Goal: Use online tool/utility: Utilize a website feature to perform a specific function

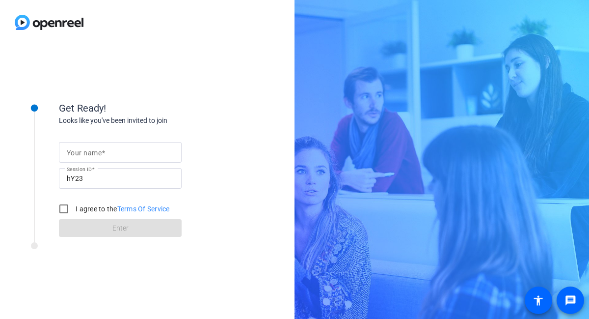
click at [115, 158] on input "Your name" at bounding box center [120, 152] width 107 height 12
type input "[PERSON_NAME]"
click at [65, 209] on input "I agree to the Terms Of Service" at bounding box center [64, 209] width 20 height 20
checkbox input "true"
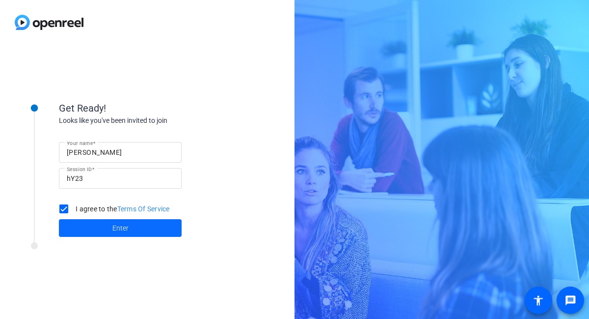
click at [162, 221] on span at bounding box center [120, 228] width 123 height 24
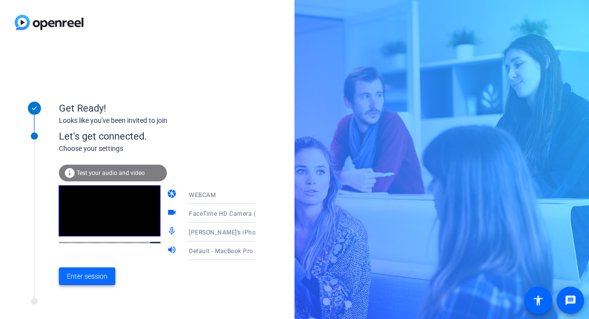
click at [85, 281] on span at bounding box center [87, 276] width 56 height 24
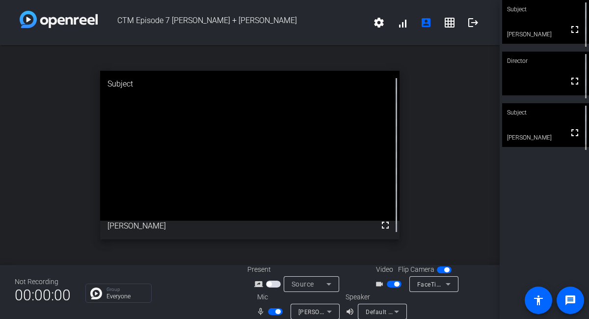
click at [273, 311] on span "button" at bounding box center [275, 311] width 15 height 7
click at [302, 305] on div "Brian’s iPhone Microphone" at bounding box center [313, 311] width 28 height 12
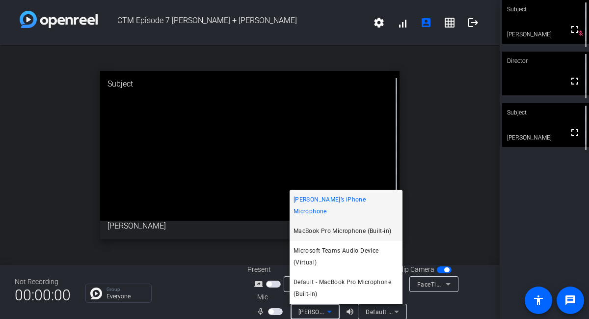
click at [322, 231] on span "MacBook Pro Microphone (Built-in)" at bounding box center [343, 231] width 98 height 12
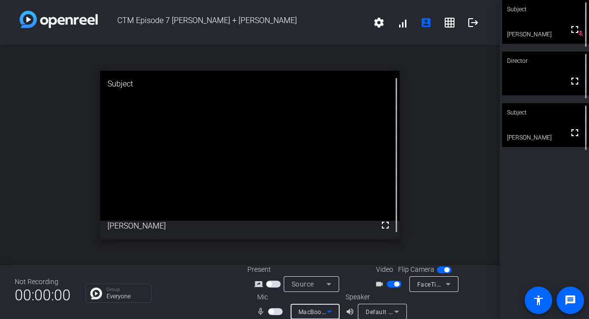
click at [278, 309] on span "button" at bounding box center [275, 311] width 15 height 7
